Goal: Information Seeking & Learning: Learn about a topic

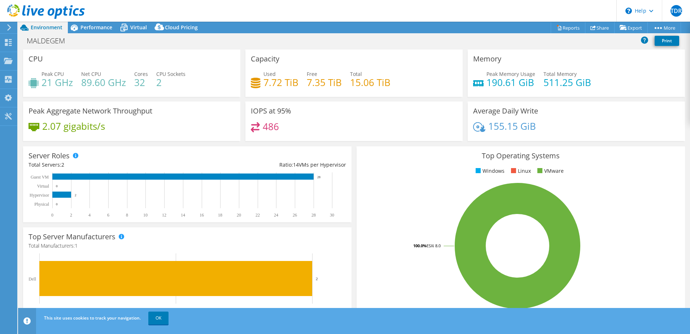
select select "USD"
click at [83, 25] on span "Performance" at bounding box center [96, 27] width 32 height 7
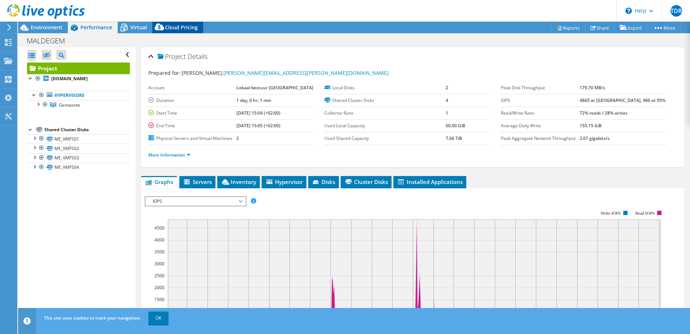
click at [184, 22] on div "Cloud Pricing" at bounding box center [177, 28] width 51 height 12
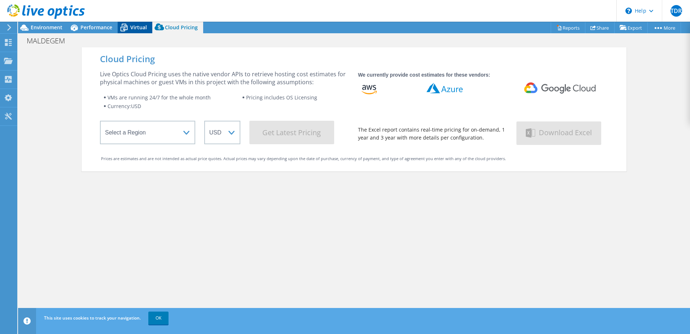
click at [129, 28] on icon at bounding box center [124, 27] width 13 height 13
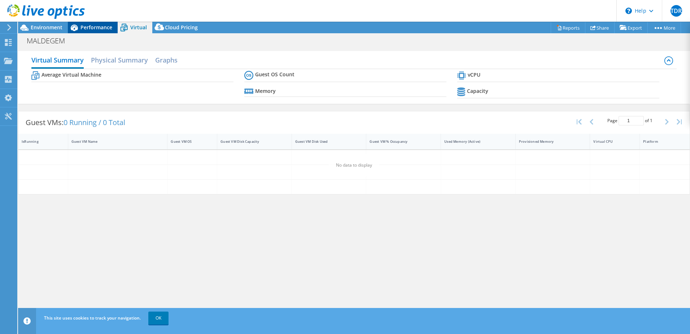
click at [95, 26] on span "Performance" at bounding box center [96, 27] width 32 height 7
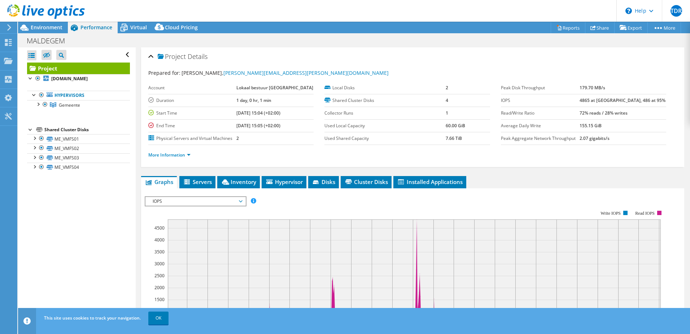
scroll to position [108, 0]
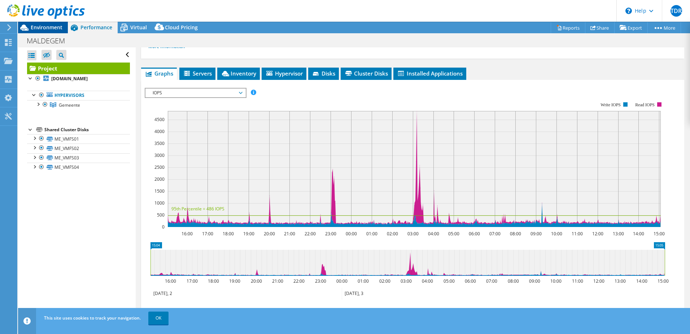
click at [39, 25] on span "Environment" at bounding box center [47, 27] width 32 height 7
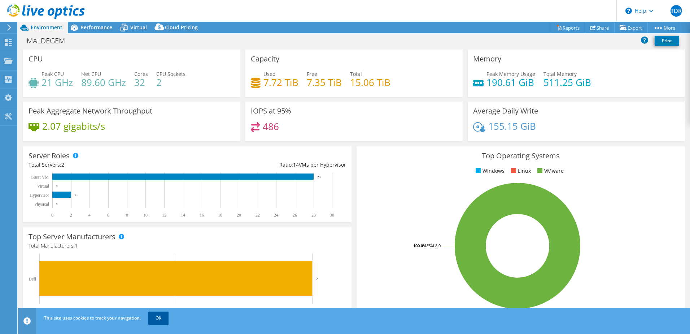
click at [157, 316] on link "OK" at bounding box center [158, 317] width 20 height 13
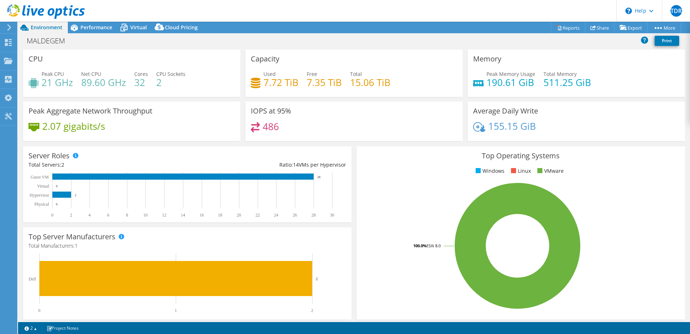
scroll to position [148, 0]
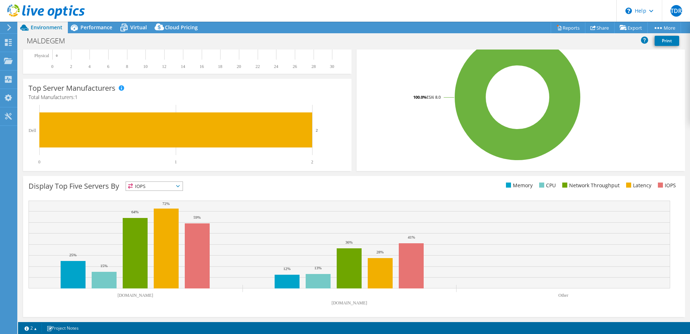
click at [179, 184] on span "IOPS" at bounding box center [154, 186] width 57 height 9
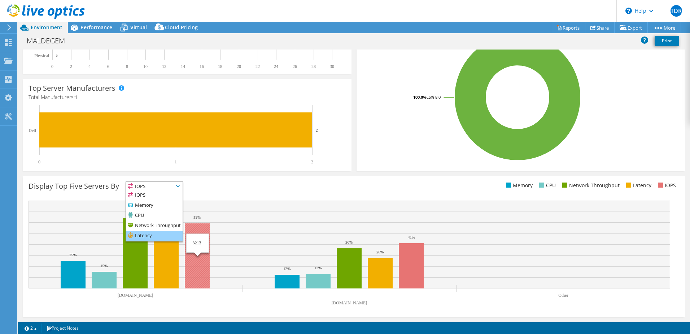
click at [155, 234] on li "Latency" at bounding box center [154, 236] width 57 height 10
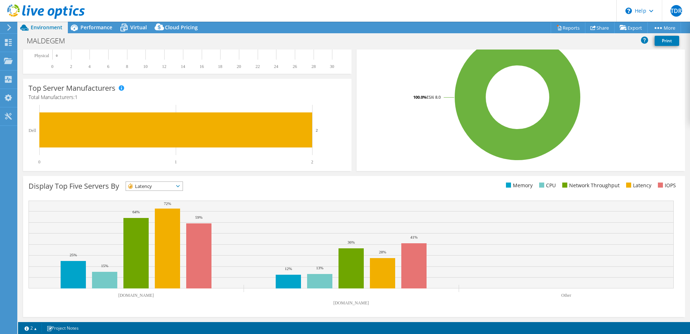
click at [183, 183] on span "Latency" at bounding box center [154, 186] width 57 height 9
click at [152, 187] on span "Latency" at bounding box center [150, 186] width 48 height 9
click at [199, 184] on div "Display Top Five Servers By Latency IOPS" at bounding box center [192, 187] width 326 height 12
